Goal: Transaction & Acquisition: Subscribe to service/newsletter

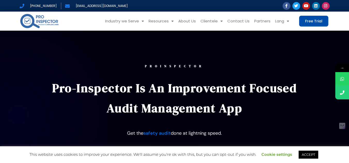
drag, startPoint x: 313, startPoint y: 23, endPoint x: 309, endPoint y: 30, distance: 8.2
click at [313, 23] on span "Free Trial" at bounding box center [313, 21] width 17 height 4
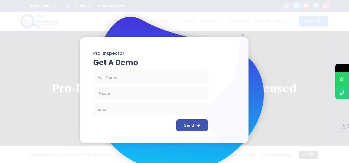
click at [312, 157] on div "Pro-Inspector Get a Demo Full Name Phone Email Send" at bounding box center [174, 81] width 349 height 163
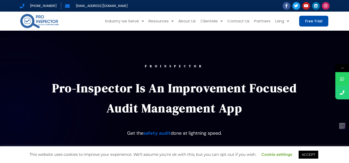
click at [317, 21] on span "Free Trial" at bounding box center [313, 21] width 17 height 4
